Goal: Task Accomplishment & Management: Complete application form

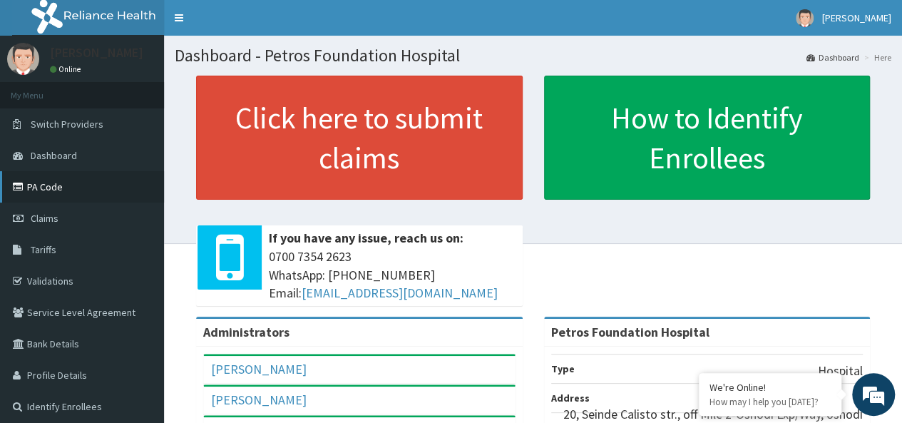
click at [51, 188] on link "PA Code" at bounding box center [82, 186] width 164 height 31
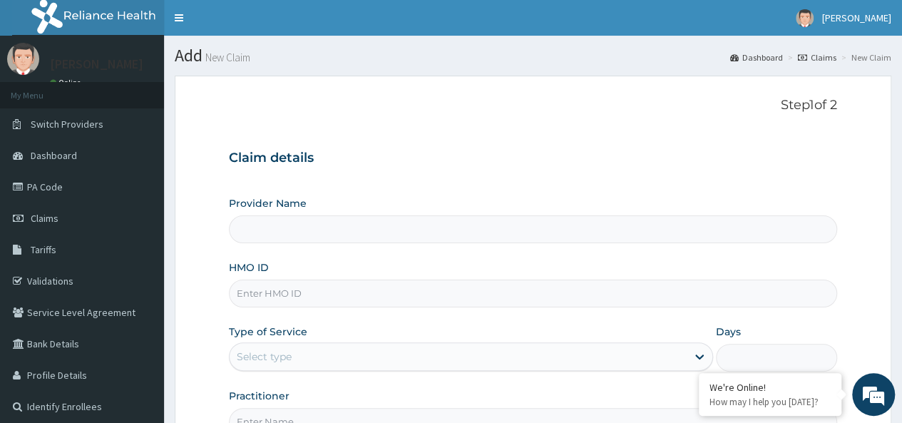
click at [384, 295] on input "HMO ID" at bounding box center [533, 294] width 608 height 28
paste input "CRH/10073/A"
type input "CRH/10073/A"
type input "Petros Foundation Hospital"
type input "CRH/10073/A"
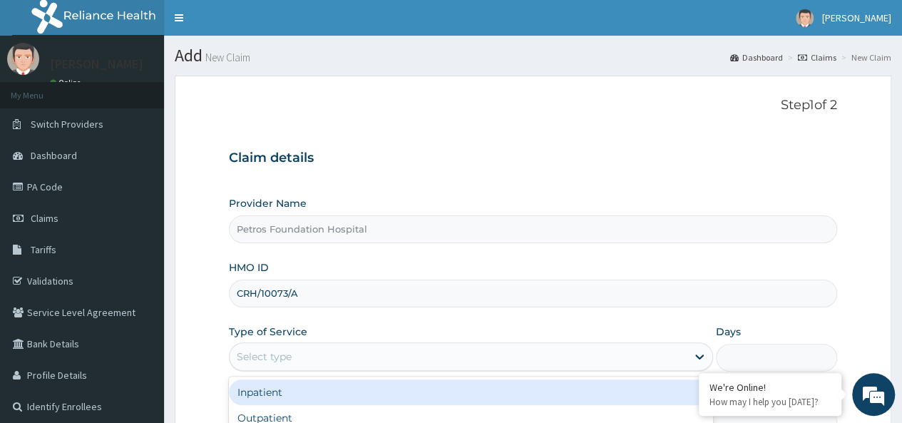
click at [384, 355] on div "Select type" at bounding box center [458, 356] width 457 height 23
click at [385, 389] on div "Inpatient" at bounding box center [471, 392] width 484 height 26
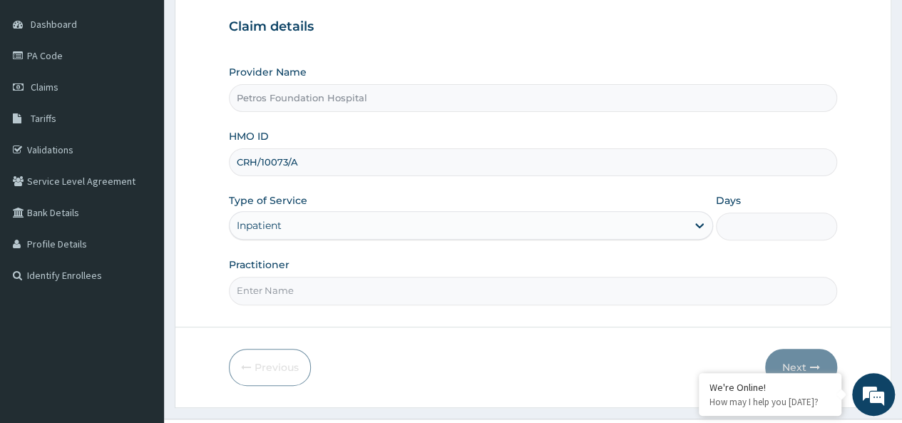
scroll to position [152, 0]
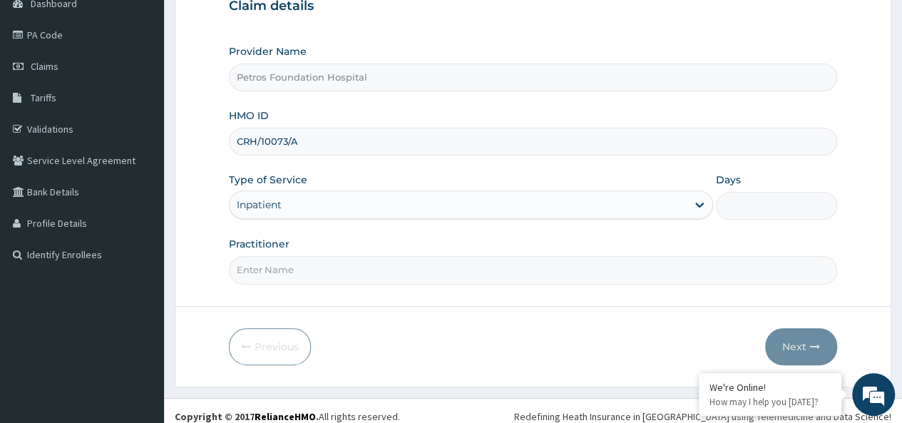
click at [755, 198] on input "Days" at bounding box center [776, 206] width 121 height 28
type input "2"
click at [606, 266] on input "Practitioner" at bounding box center [533, 270] width 608 height 28
type input "DR PETER"
click at [796, 342] on button "Next" at bounding box center [801, 346] width 72 height 37
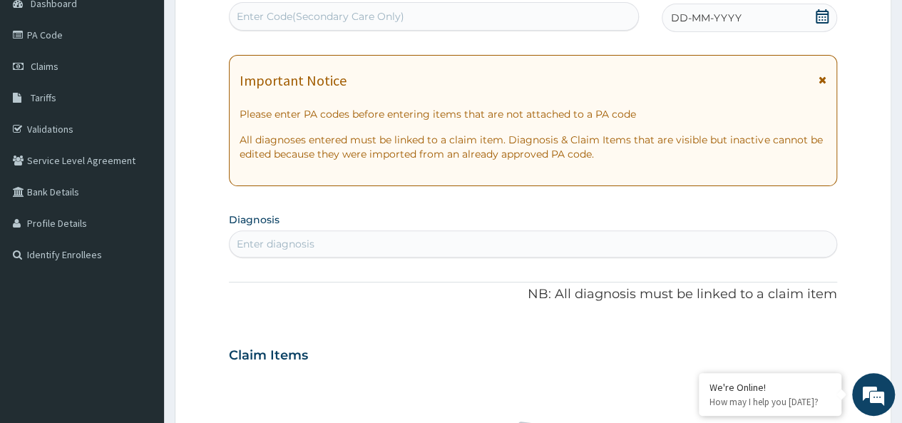
click at [536, 14] on div "Enter Code(Secondary Care Only)" at bounding box center [434, 16] width 408 height 23
click at [285, 12] on div "Enter Code(Secondary Care Only)" at bounding box center [321, 16] width 168 height 14
paste input "PA/8B0568"
type input "PA/8B0568"
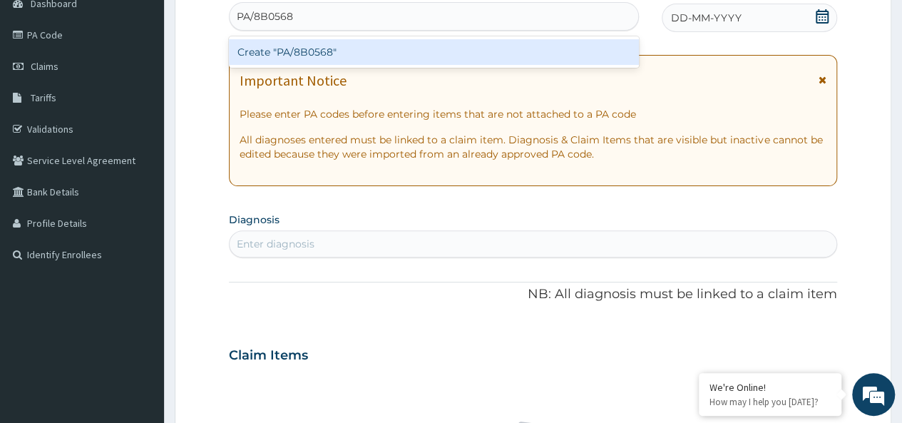
click at [315, 50] on div "Create "PA/8B0568"" at bounding box center [433, 52] width 409 height 26
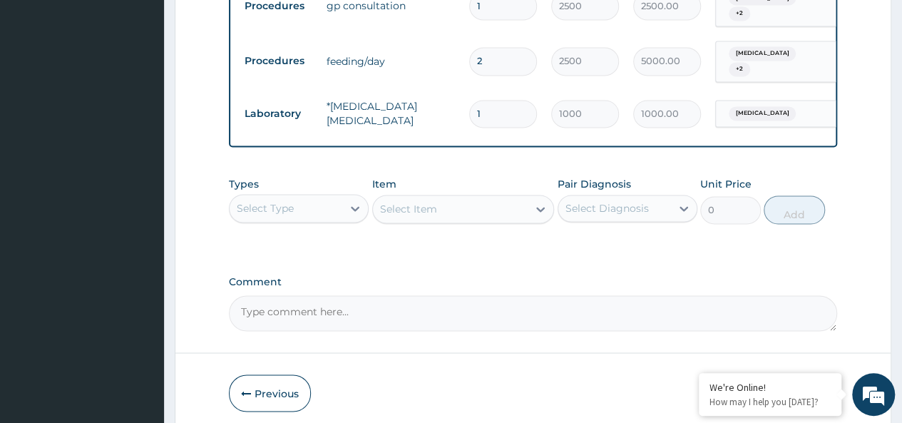
scroll to position [1090, 0]
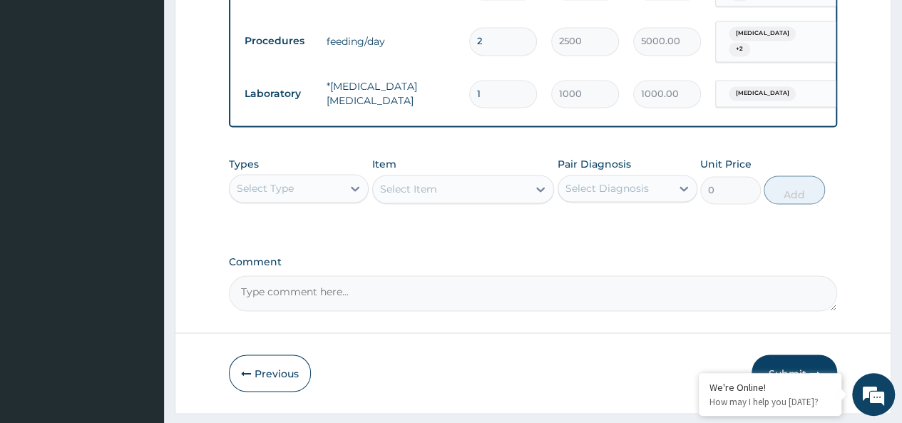
click at [795, 355] on button "Submit" at bounding box center [795, 373] width 86 height 37
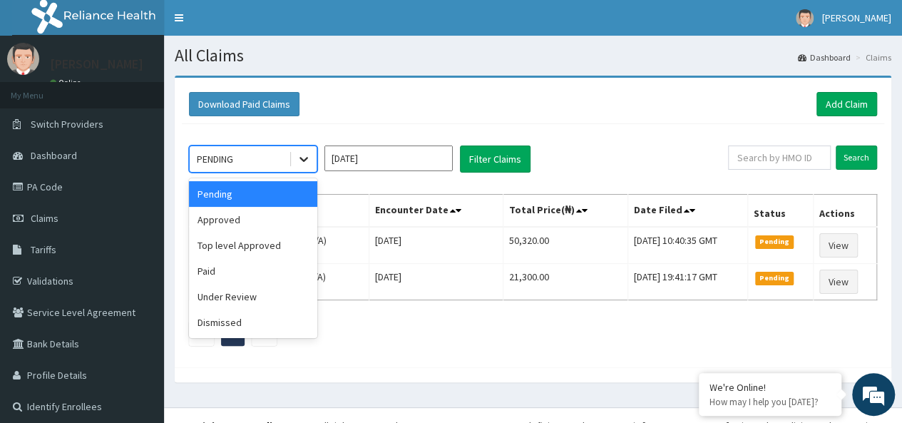
click at [303, 160] on icon at bounding box center [304, 160] width 9 height 5
click at [287, 215] on div "Approved" at bounding box center [253, 220] width 128 height 26
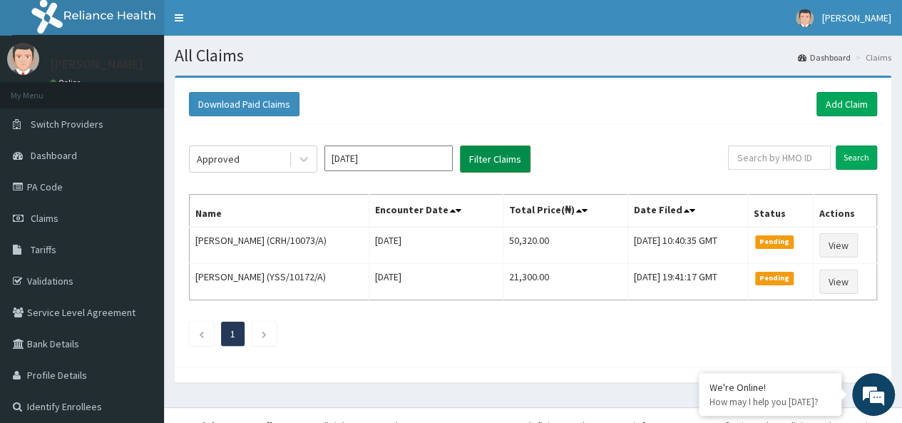
click at [505, 158] on button "Filter Claims" at bounding box center [495, 159] width 71 height 27
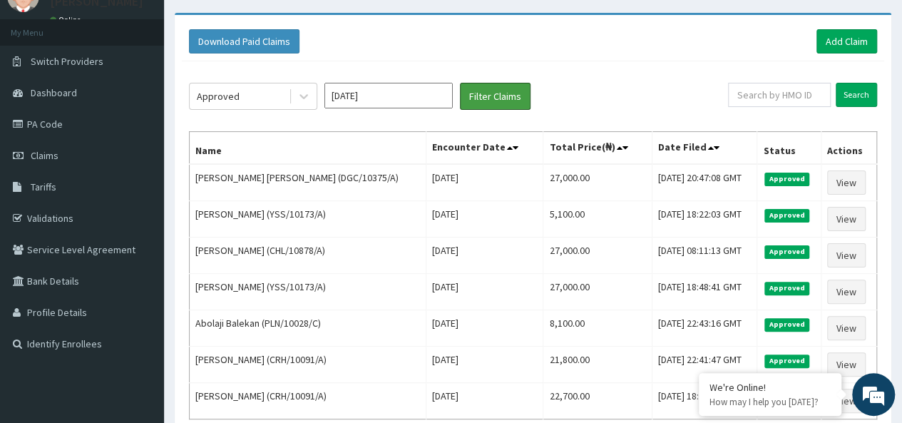
scroll to position [60, 0]
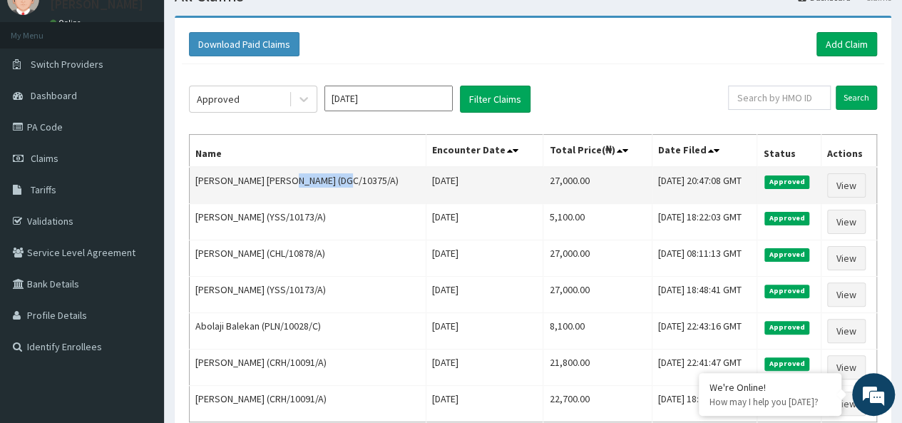
drag, startPoint x: 287, startPoint y: 180, endPoint x: 341, endPoint y: 186, distance: 54.6
click at [341, 186] on td "Robinson Edu Adaha (DGC/10375/A)" at bounding box center [308, 185] width 237 height 37
copy td "DGC/10375/A"
click at [848, 178] on link "View" at bounding box center [846, 185] width 39 height 24
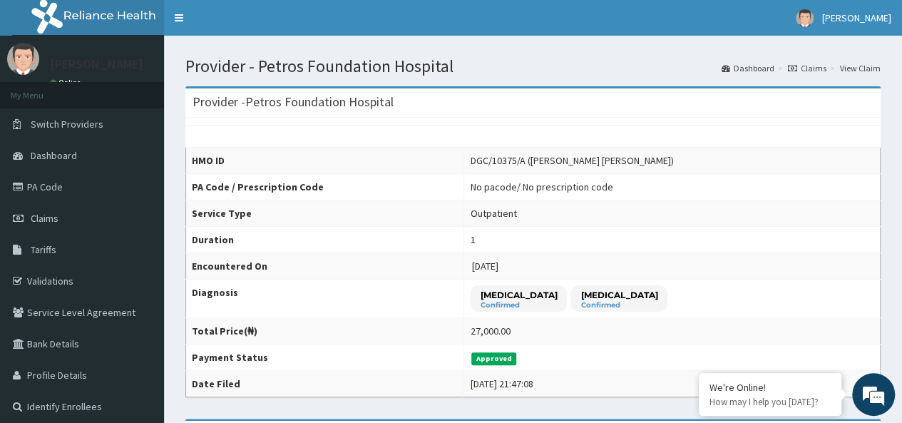
click at [623, 236] on td "1" at bounding box center [672, 240] width 417 height 26
click at [49, 183] on link "PA Code" at bounding box center [82, 186] width 164 height 31
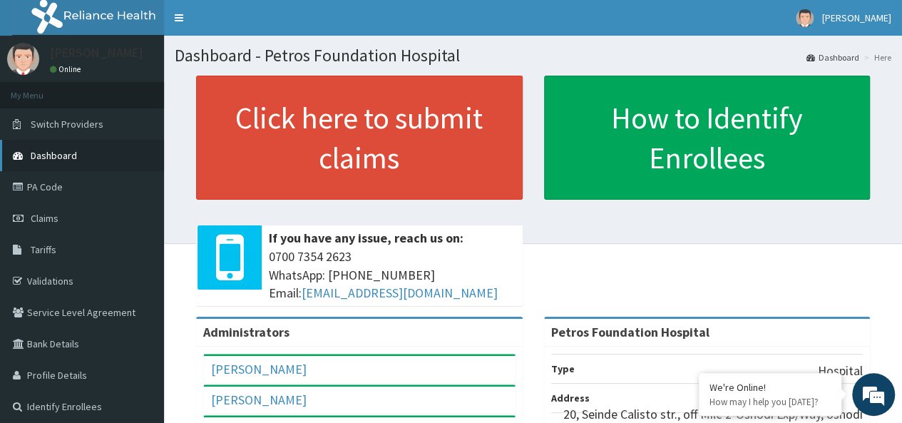
click at [56, 155] on span "Dashboard" at bounding box center [54, 155] width 46 height 13
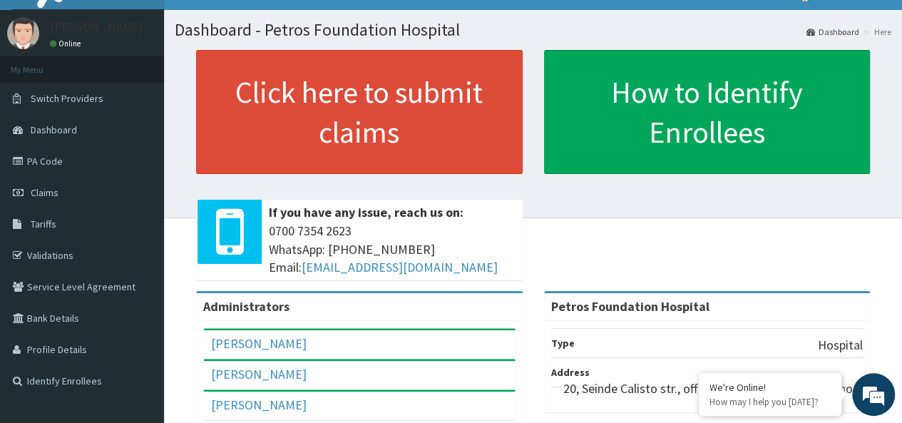
scroll to position [40, 0]
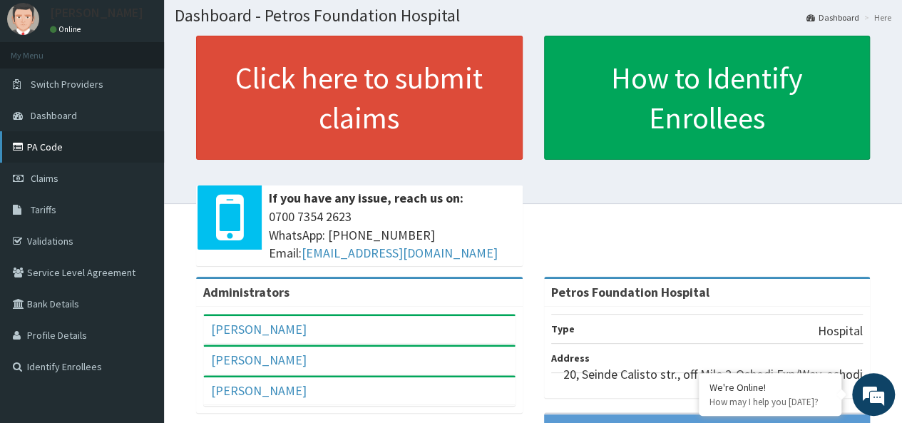
click at [38, 144] on link "PA Code" at bounding box center [82, 146] width 164 height 31
